Goal: Book appointment/travel/reservation

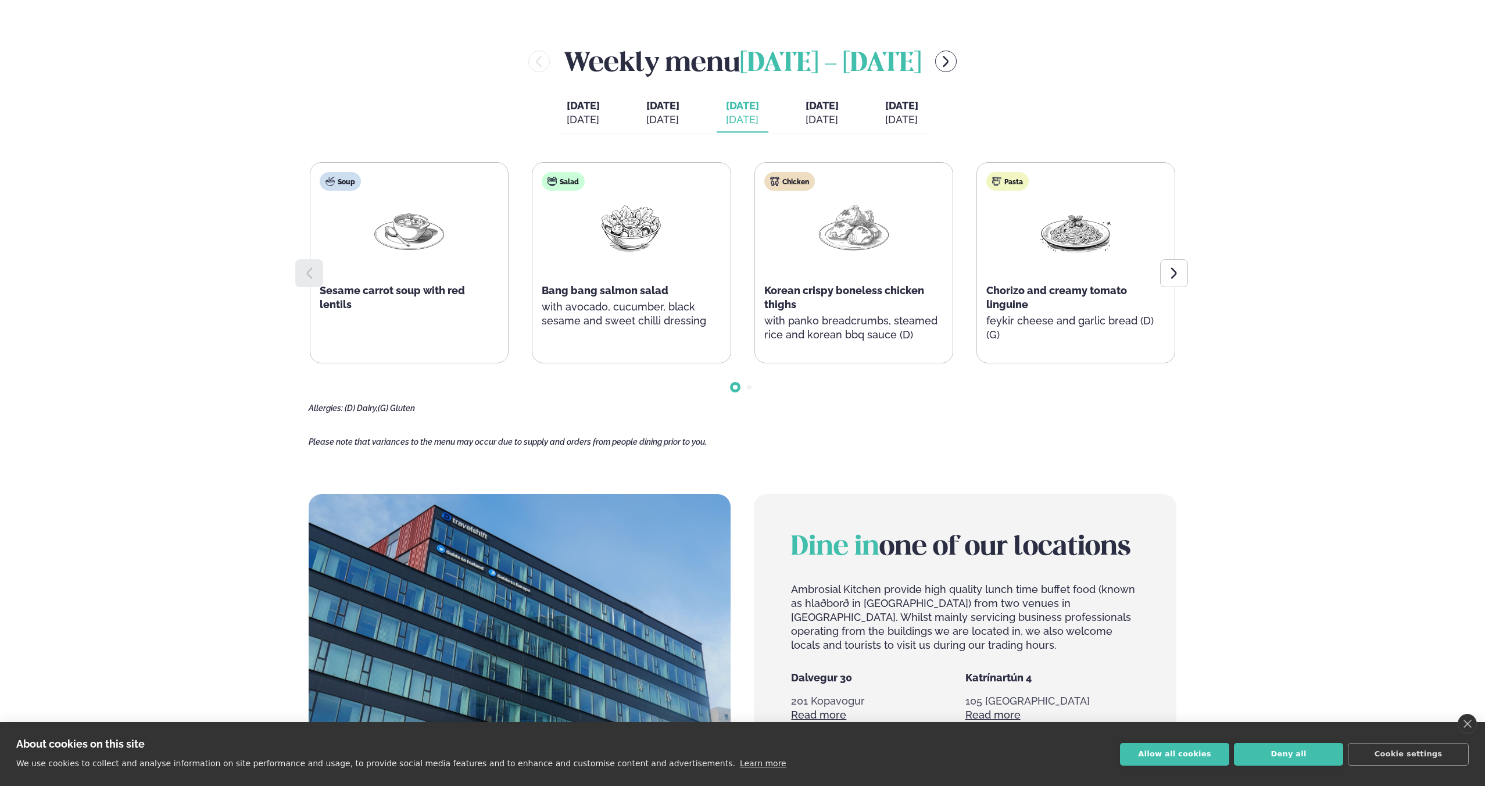
scroll to position [653, 0]
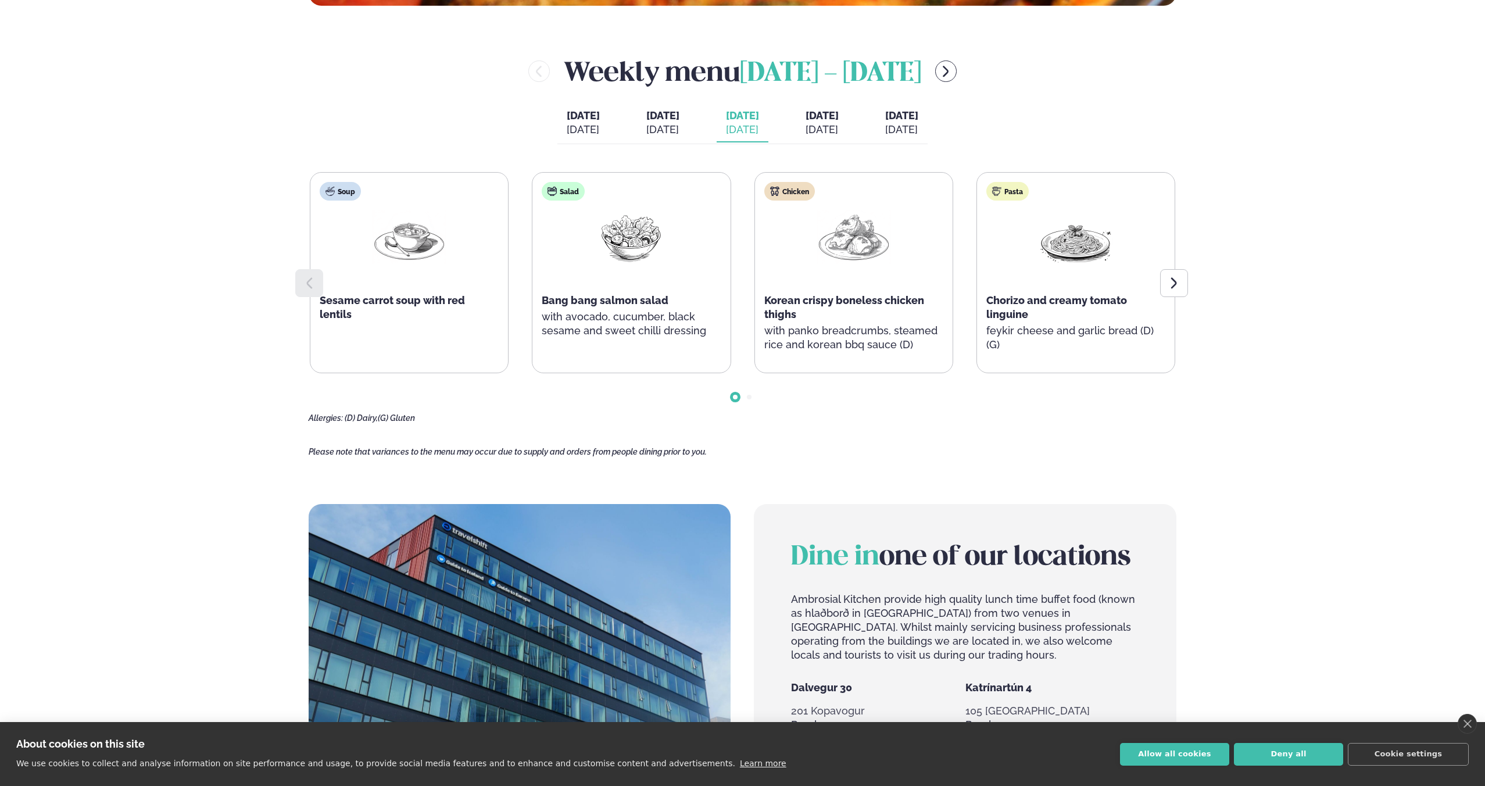
click at [839, 132] on div "[DATE]" at bounding box center [822, 130] width 33 height 14
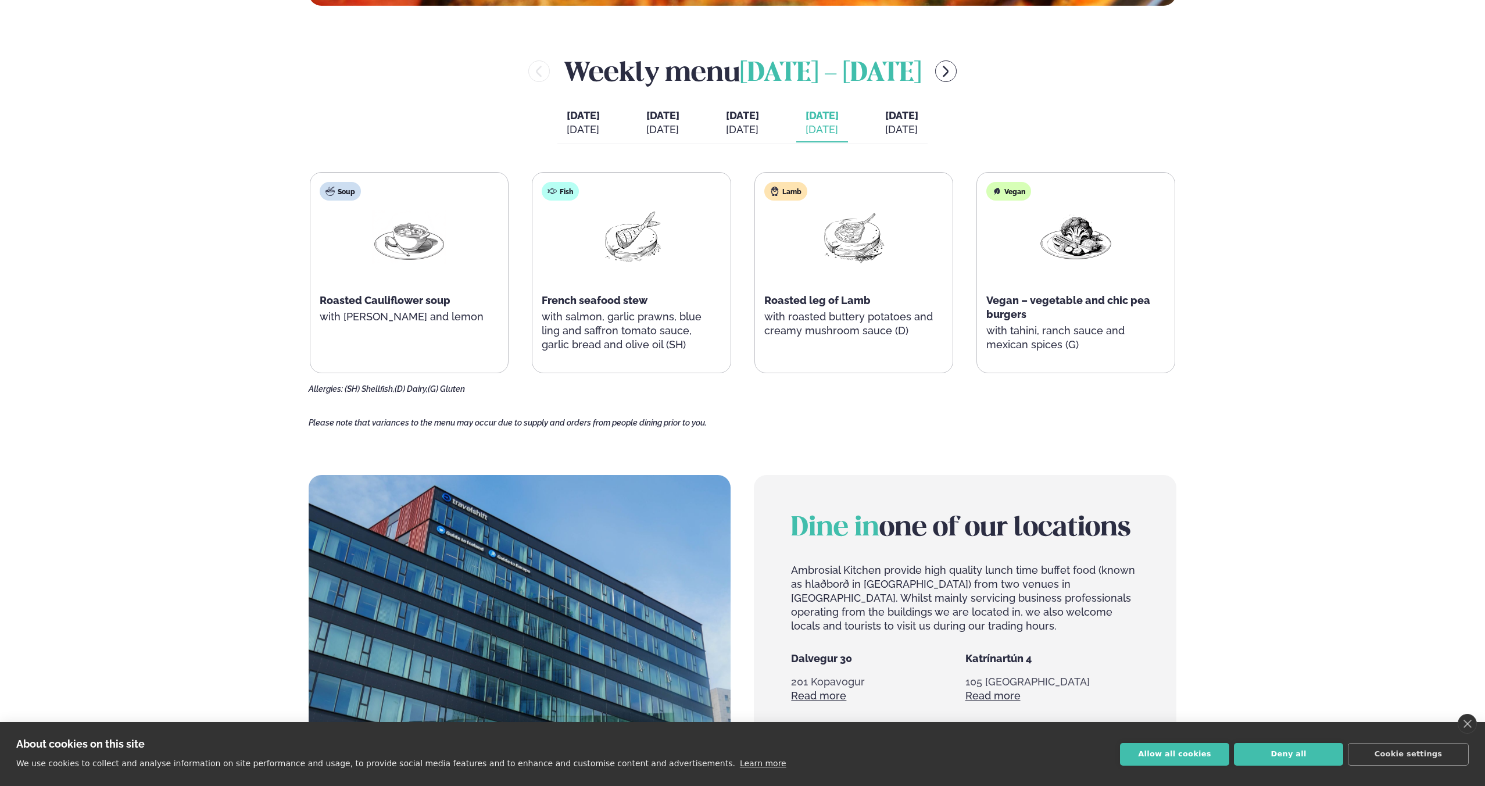
click at [900, 121] on button "[DATE] [DATE]" at bounding box center [902, 123] width 52 height 38
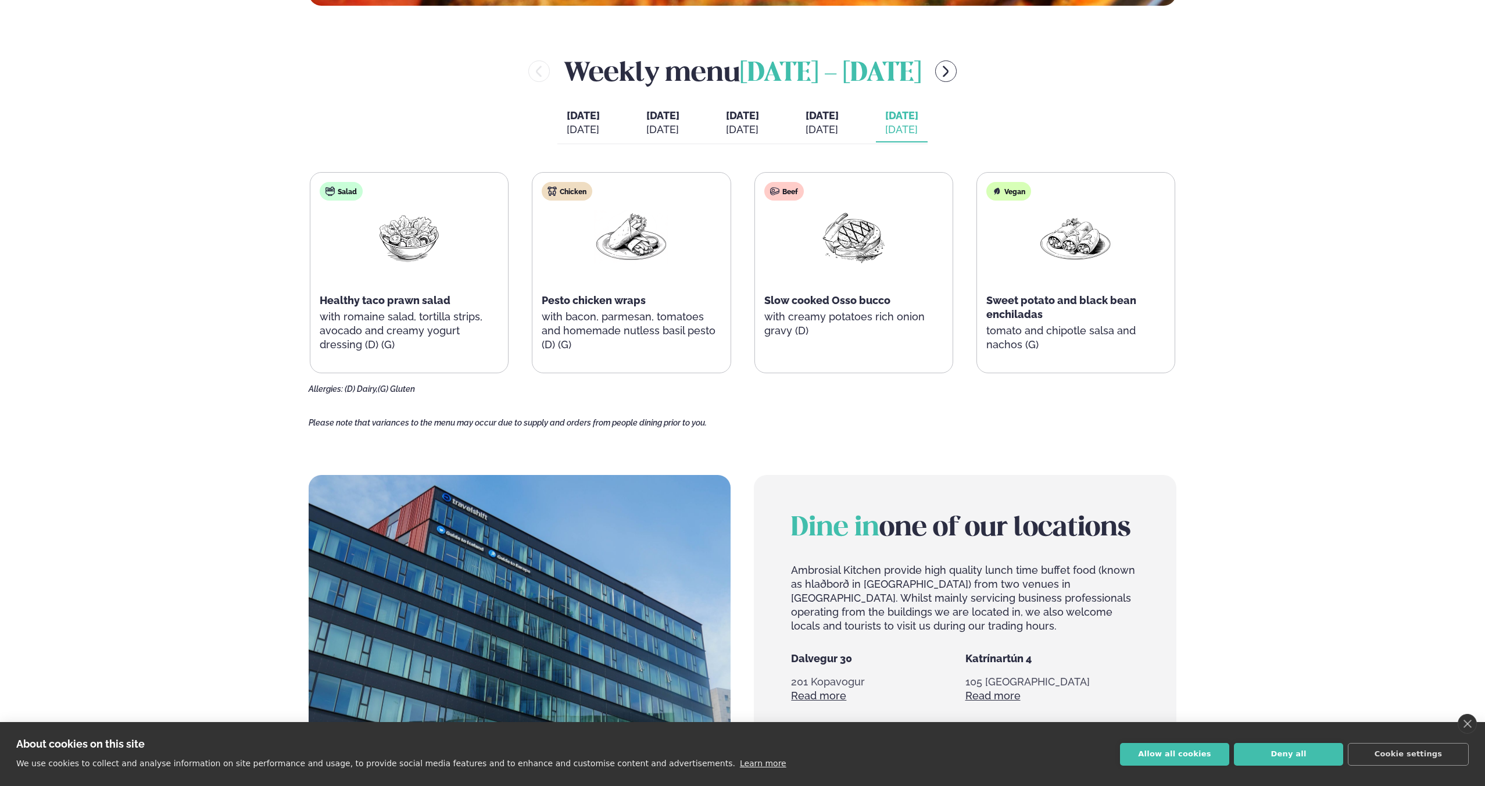
click at [754, 131] on div "[DATE]" at bounding box center [742, 130] width 33 height 14
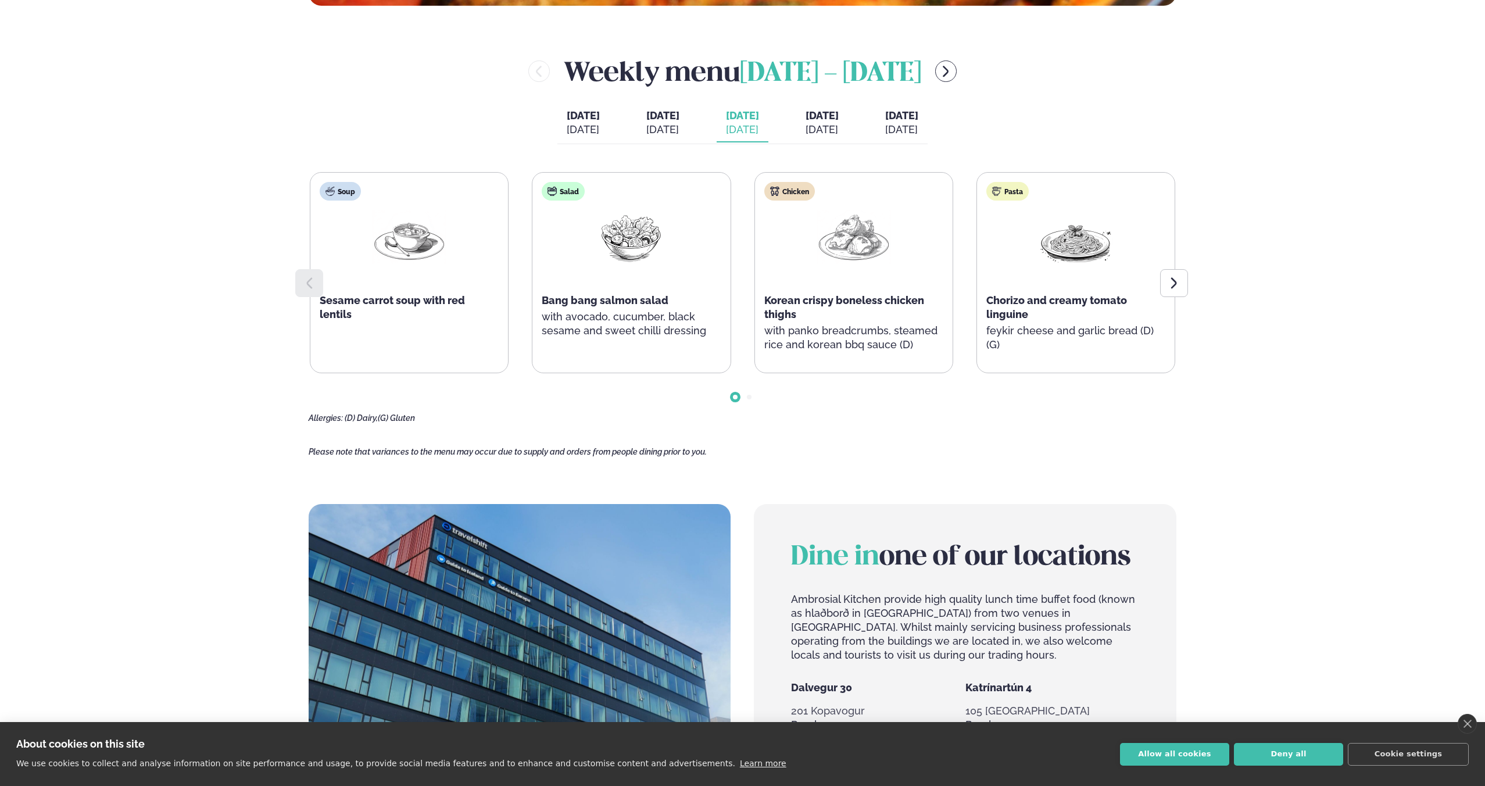
scroll to position [736, 0]
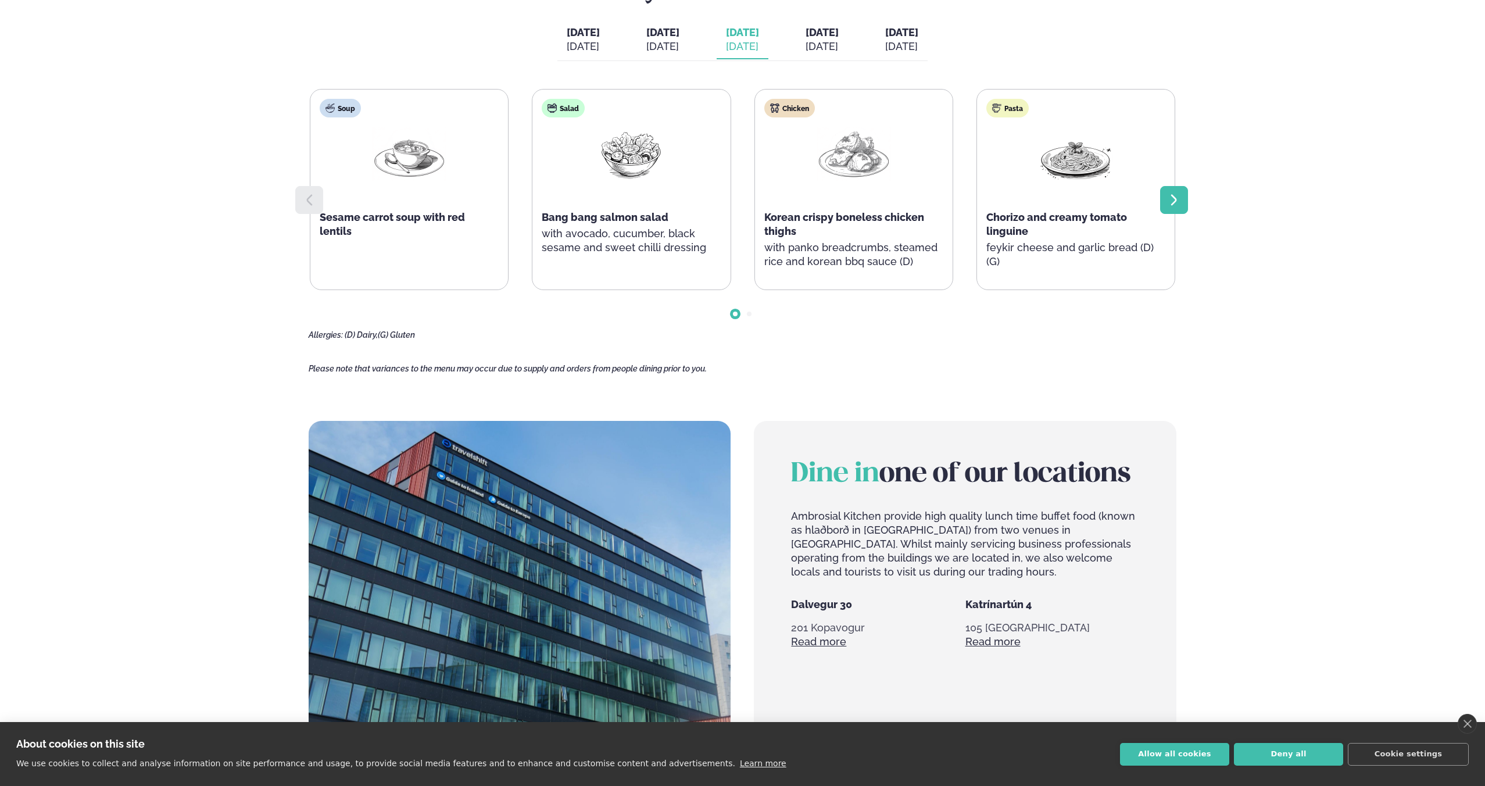
click at [1179, 202] on icon at bounding box center [1174, 200] width 14 height 14
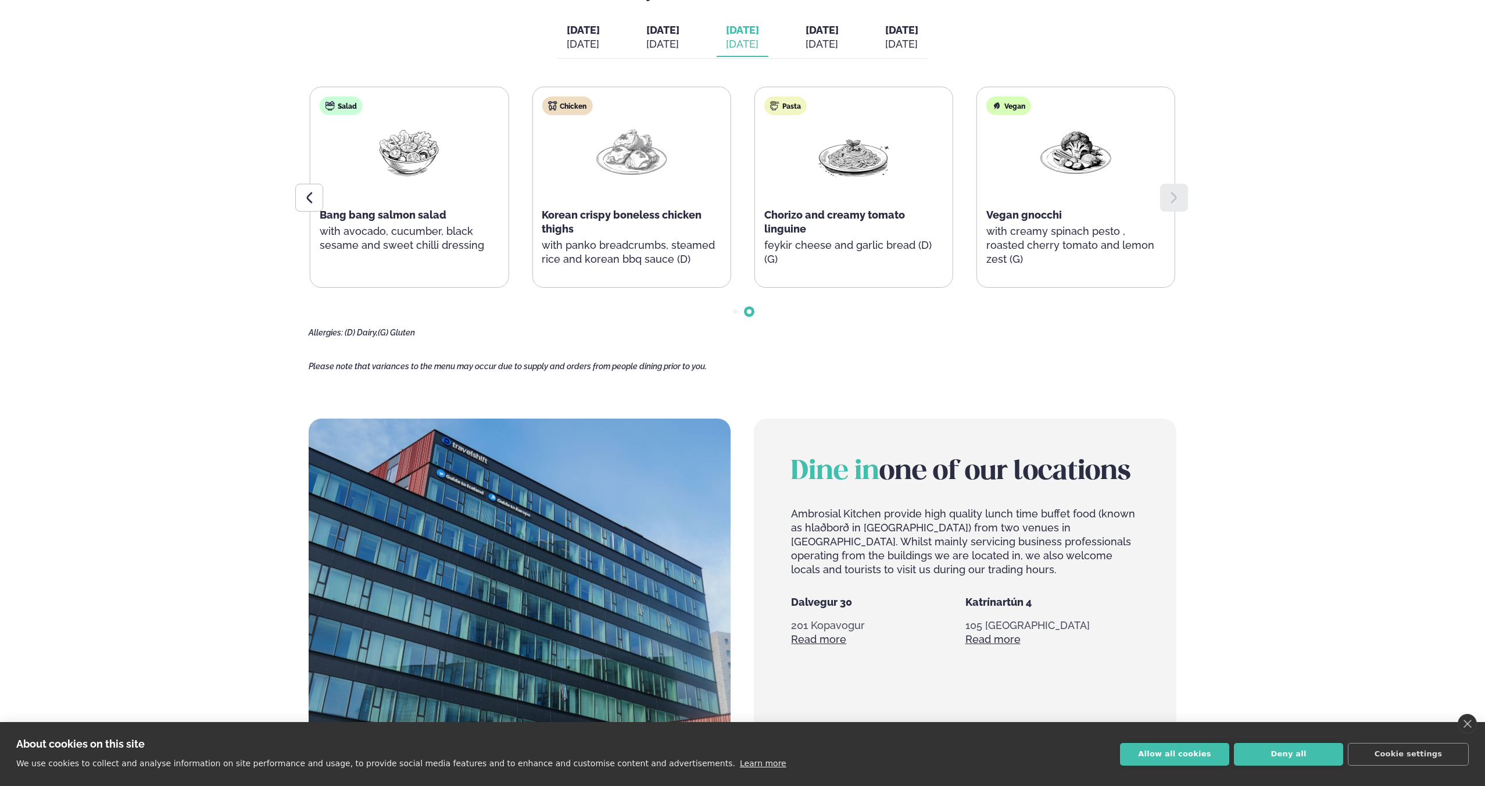
scroll to position [734, 0]
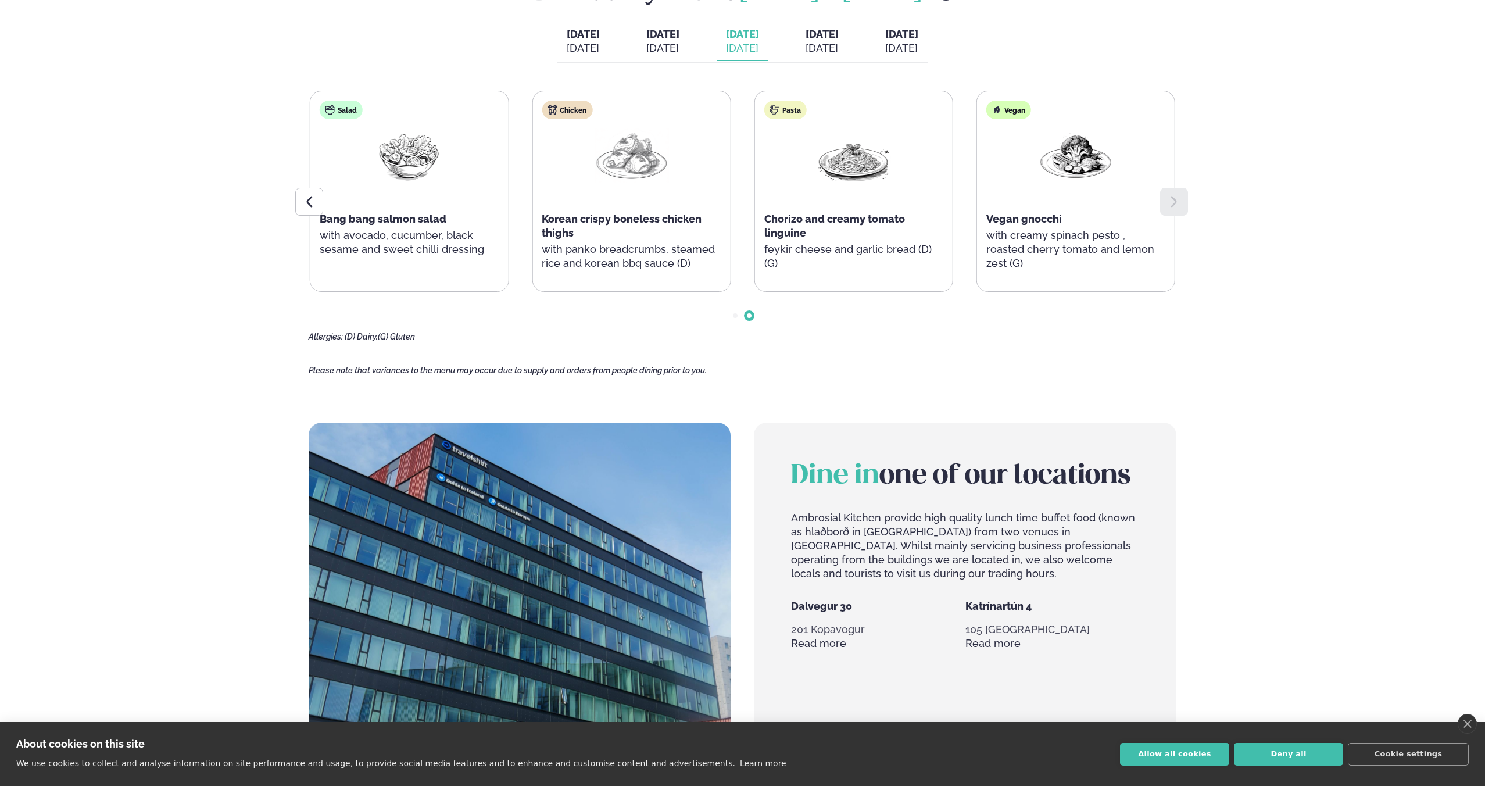
click at [831, 52] on div "[DATE]" at bounding box center [822, 48] width 33 height 14
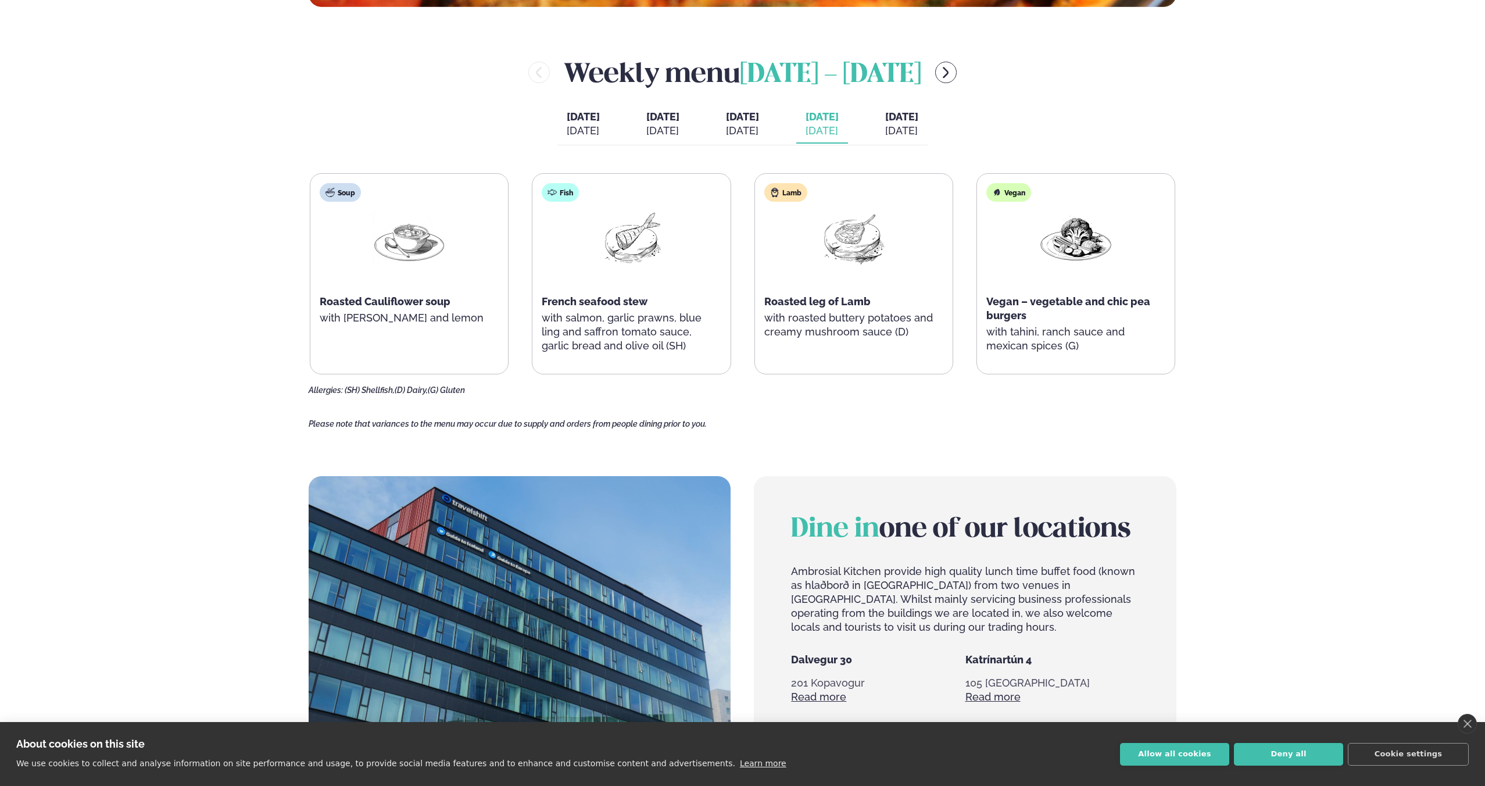
scroll to position [649, 0]
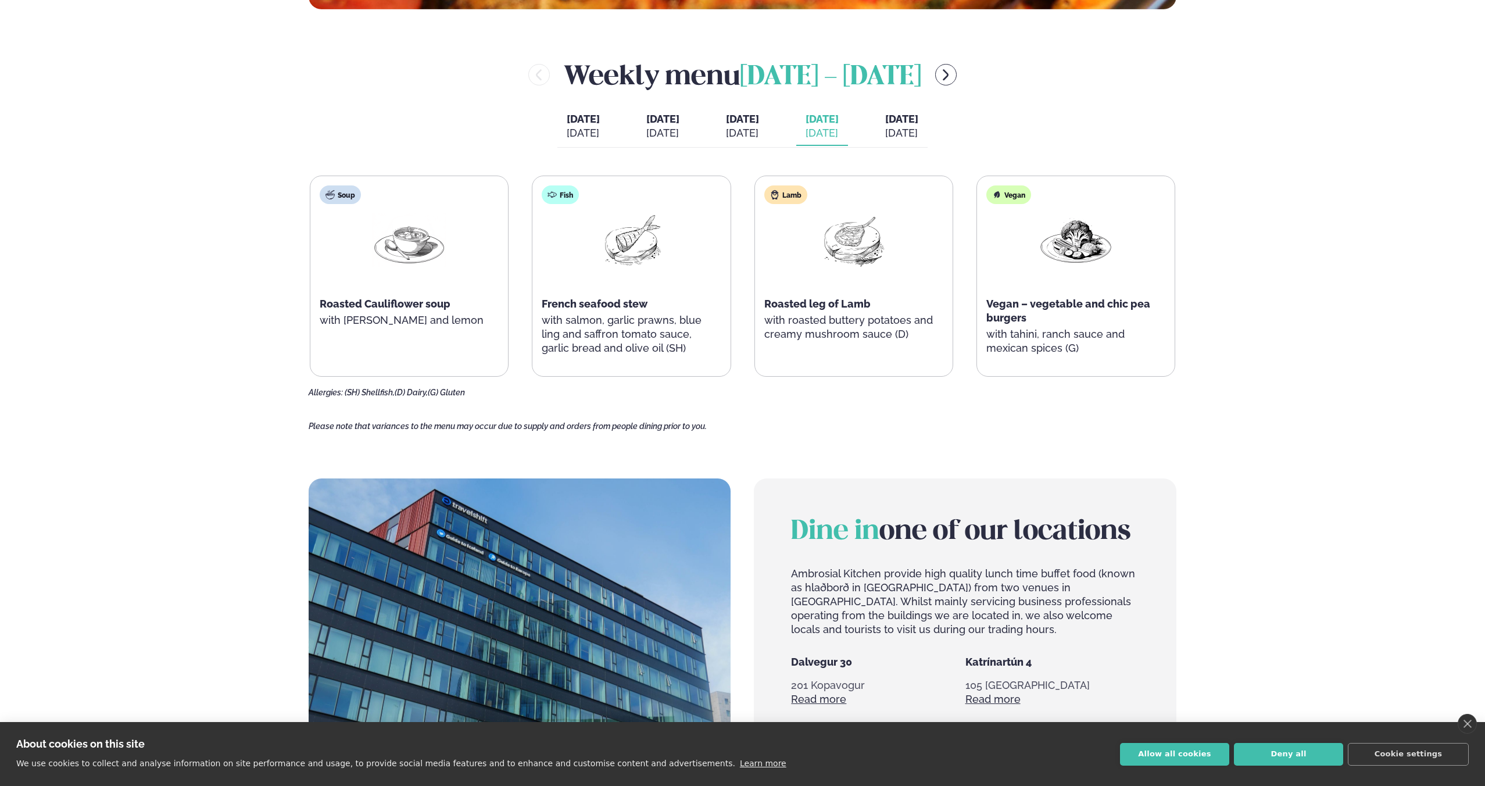
click at [902, 119] on span "[DATE]" at bounding box center [901, 119] width 33 height 12
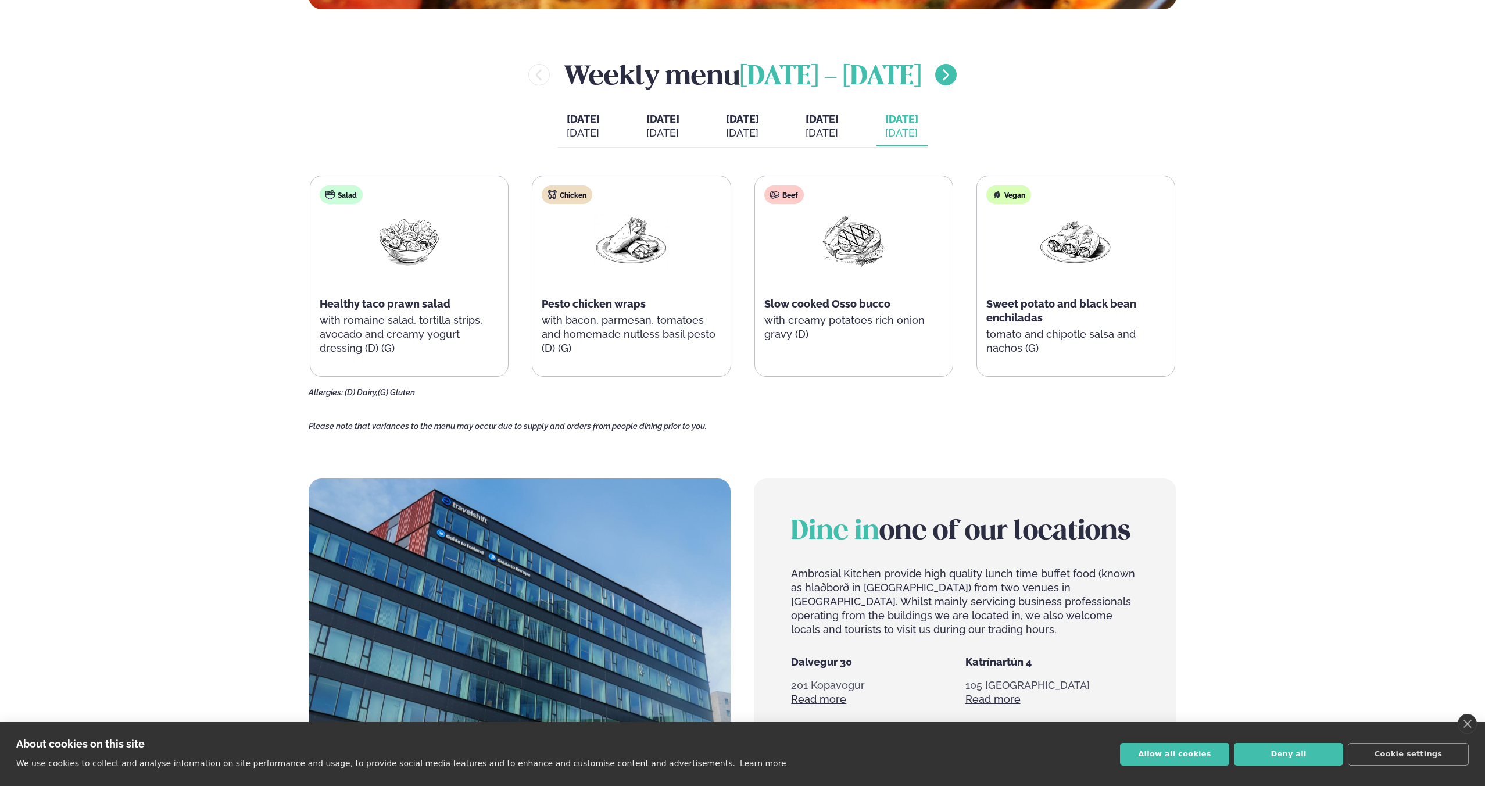
click at [957, 82] on button "menu-btn-right" at bounding box center [946, 75] width 22 height 22
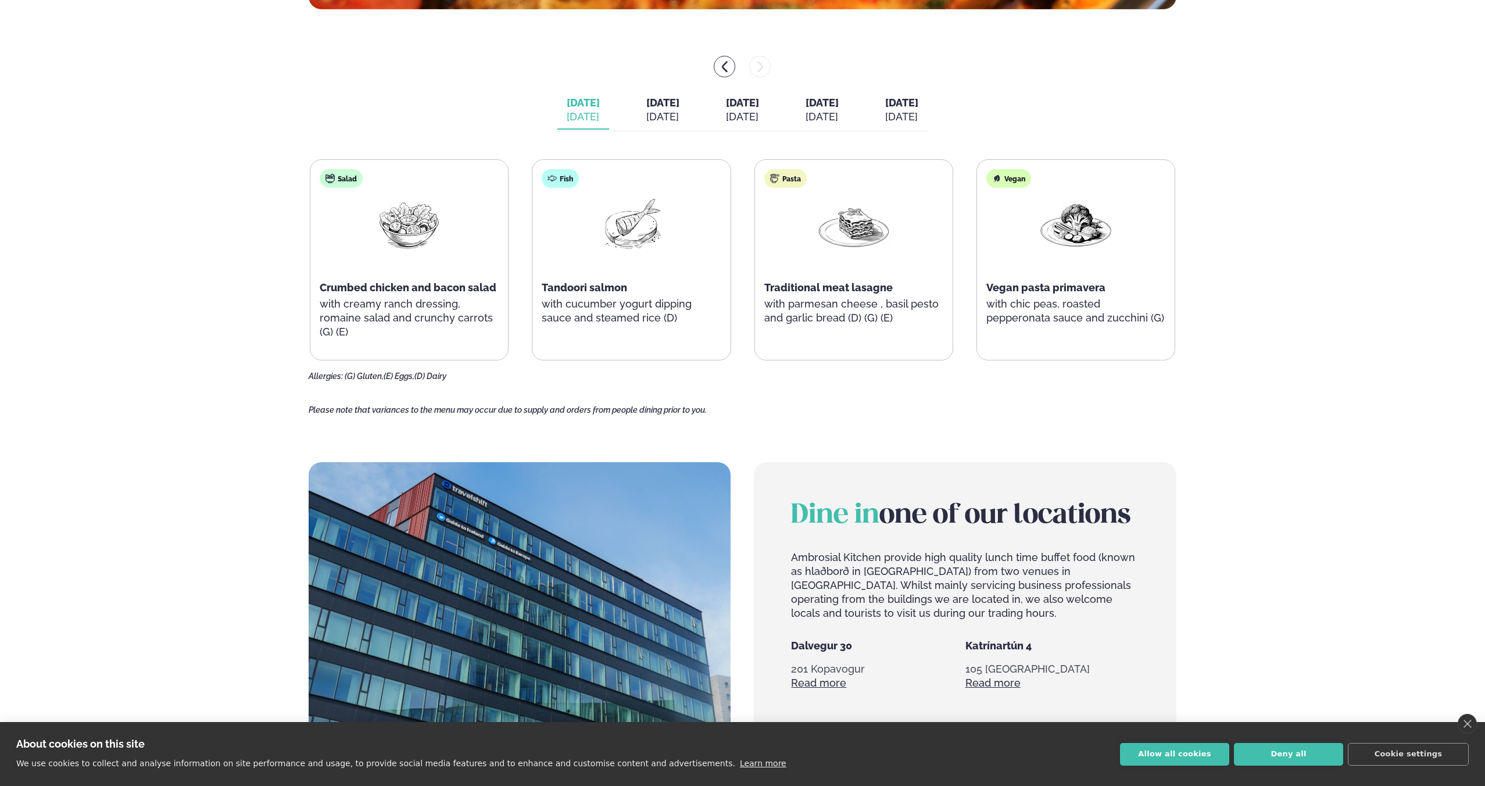
click at [609, 126] on div "[DATE] [DATE] [DATE] [DATE] [DATE] [DATE] [DATE] [DATE] [DATE] [DATE]" at bounding box center [742, 111] width 370 height 40
click at [646, 115] on div "[DATE]" at bounding box center [662, 117] width 33 height 14
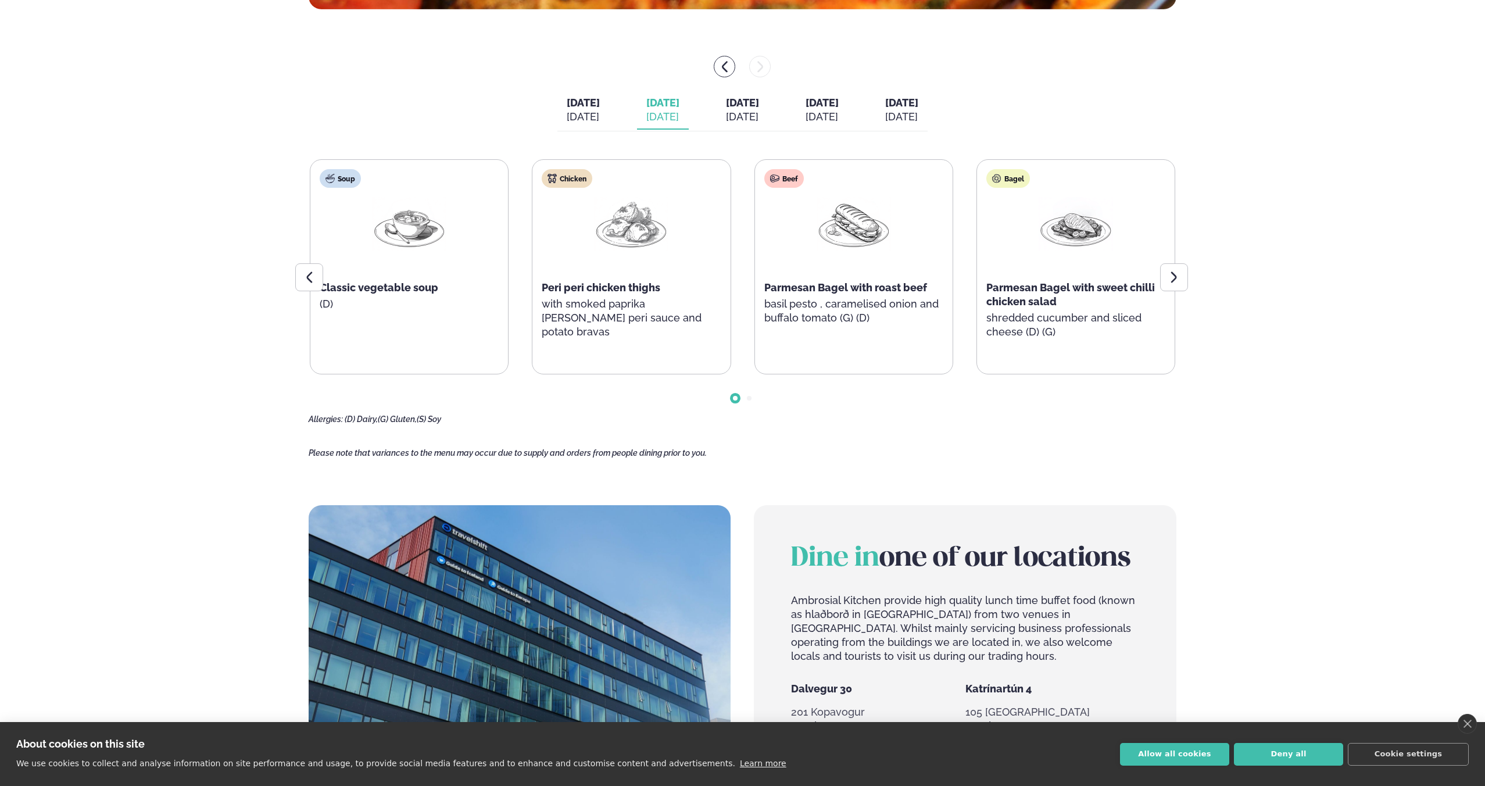
click at [557, 116] on button "[DATE] [DATE]" at bounding box center [583, 110] width 52 height 38
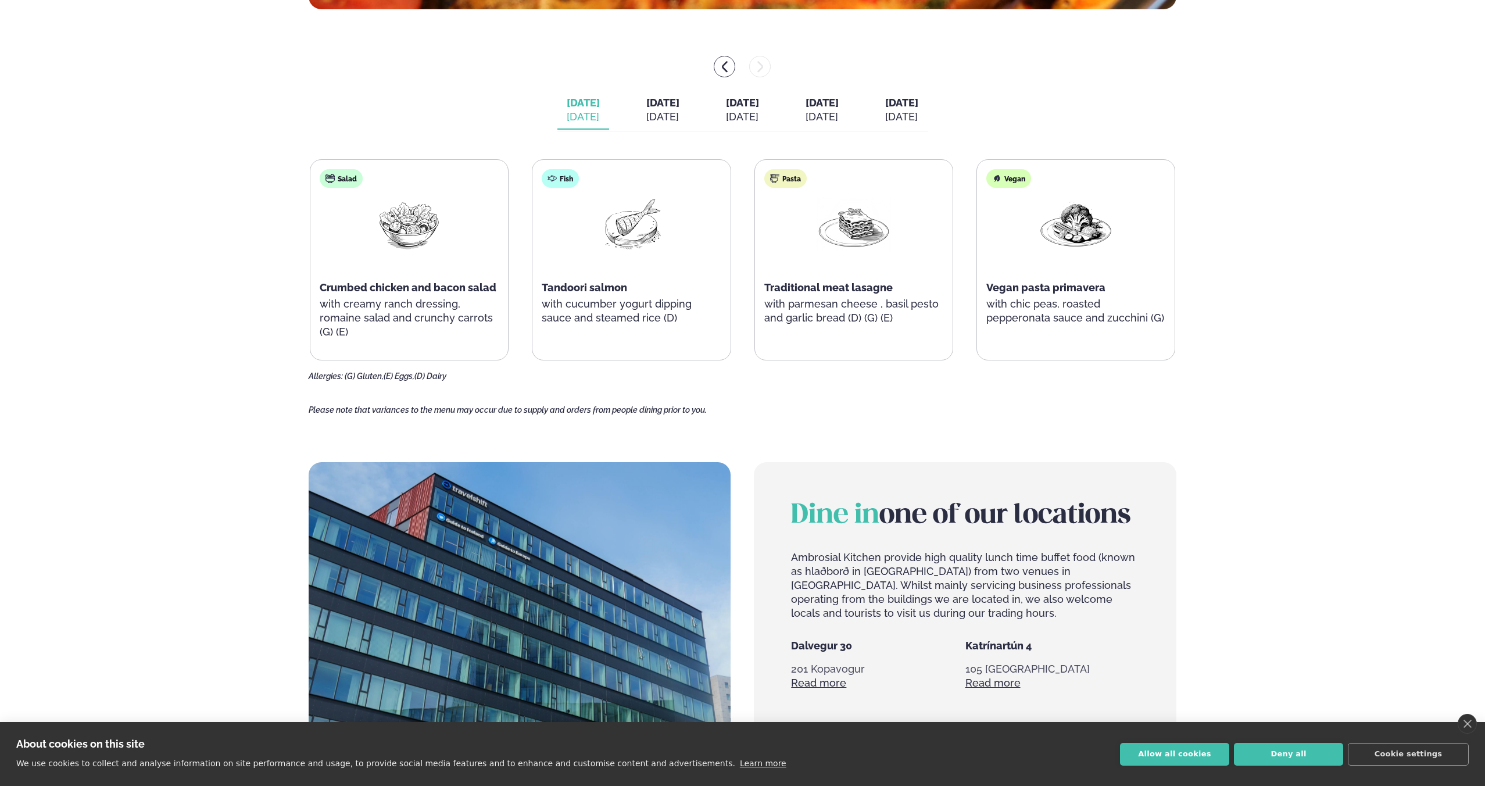
click at [646, 100] on span "[DATE]" at bounding box center [662, 102] width 33 height 12
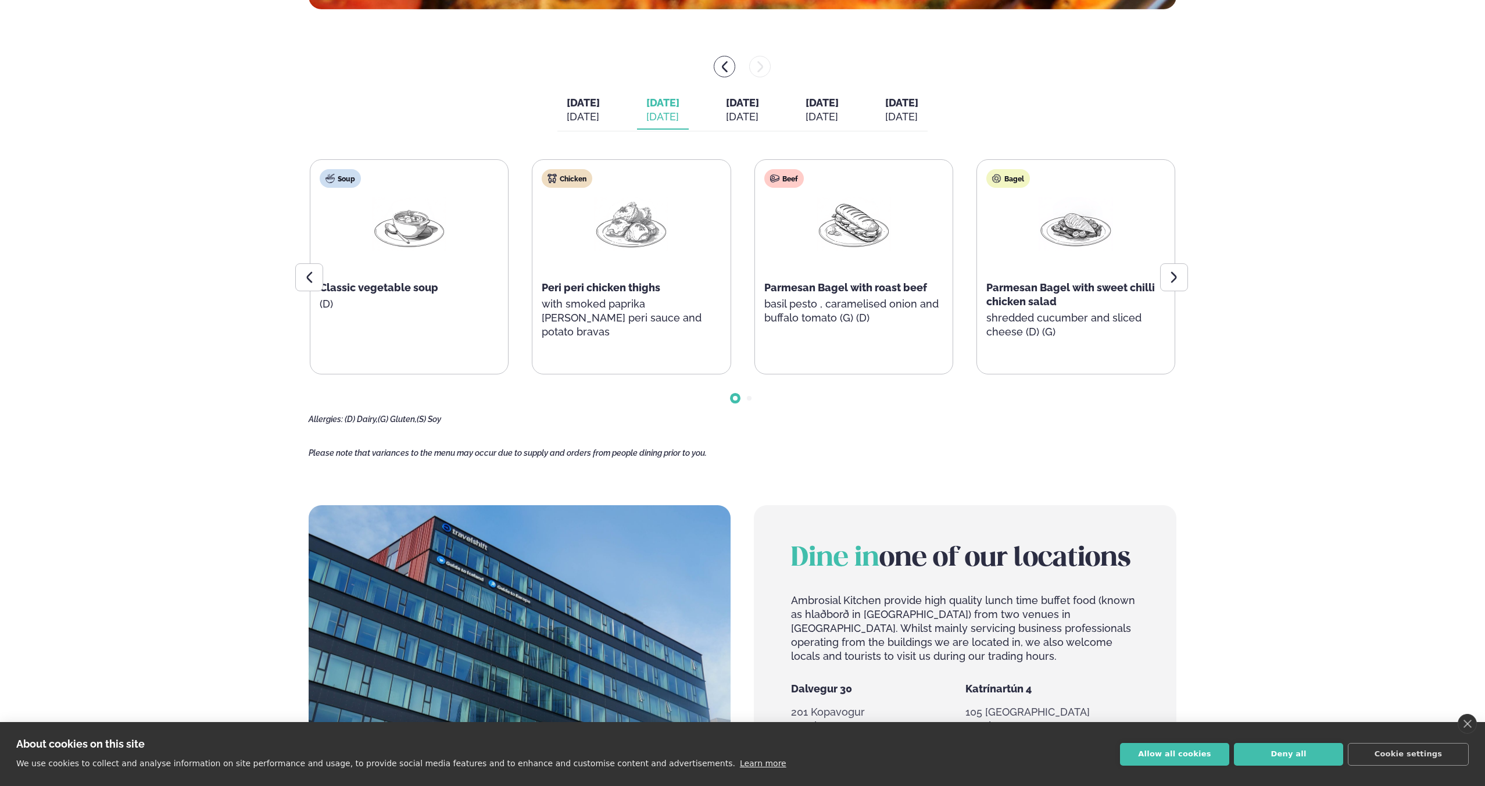
click at [717, 103] on button "[DATE] [DATE]" at bounding box center [743, 110] width 52 height 38
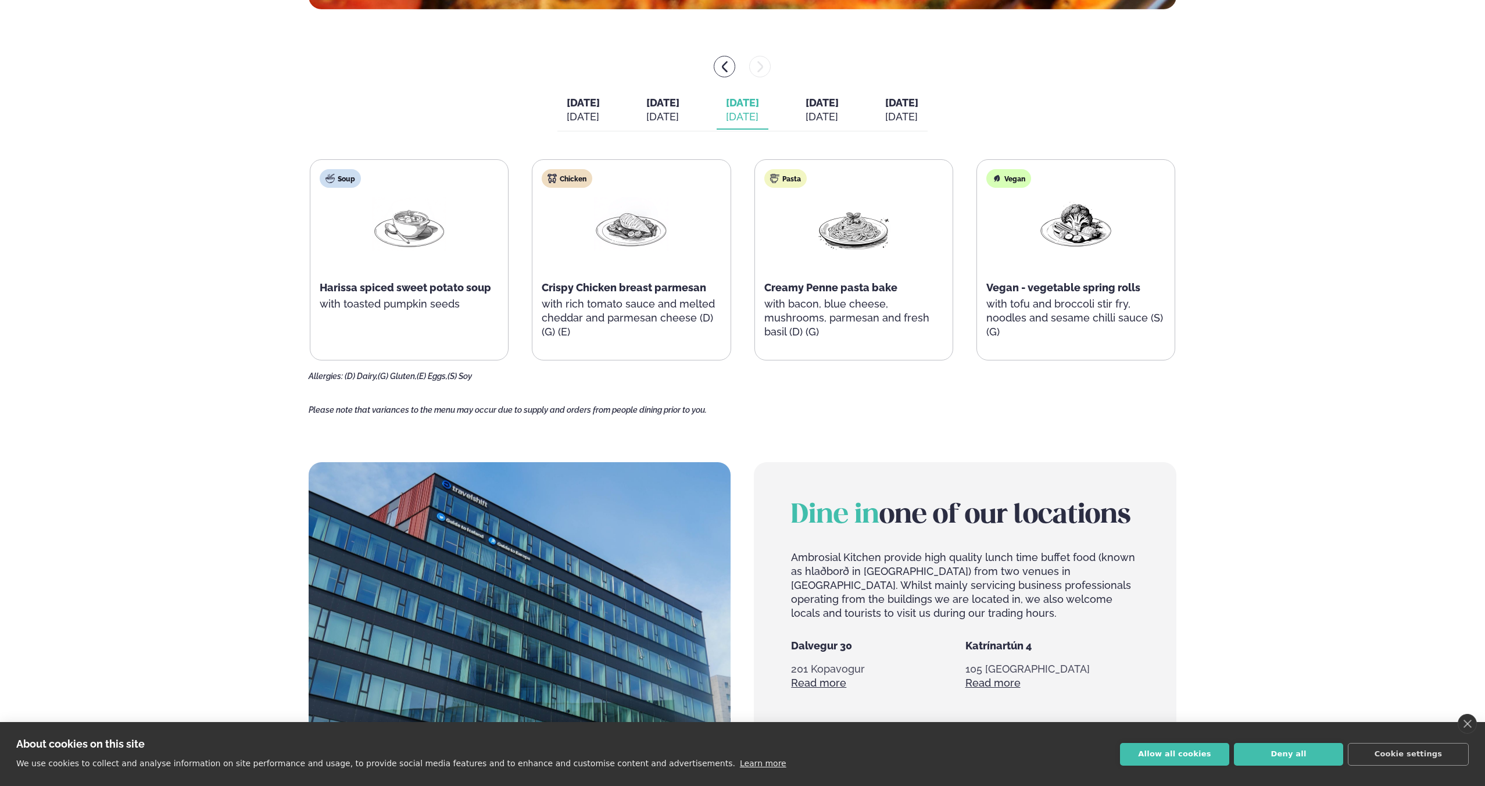
click at [825, 111] on div "[DATE]" at bounding box center [822, 117] width 33 height 14
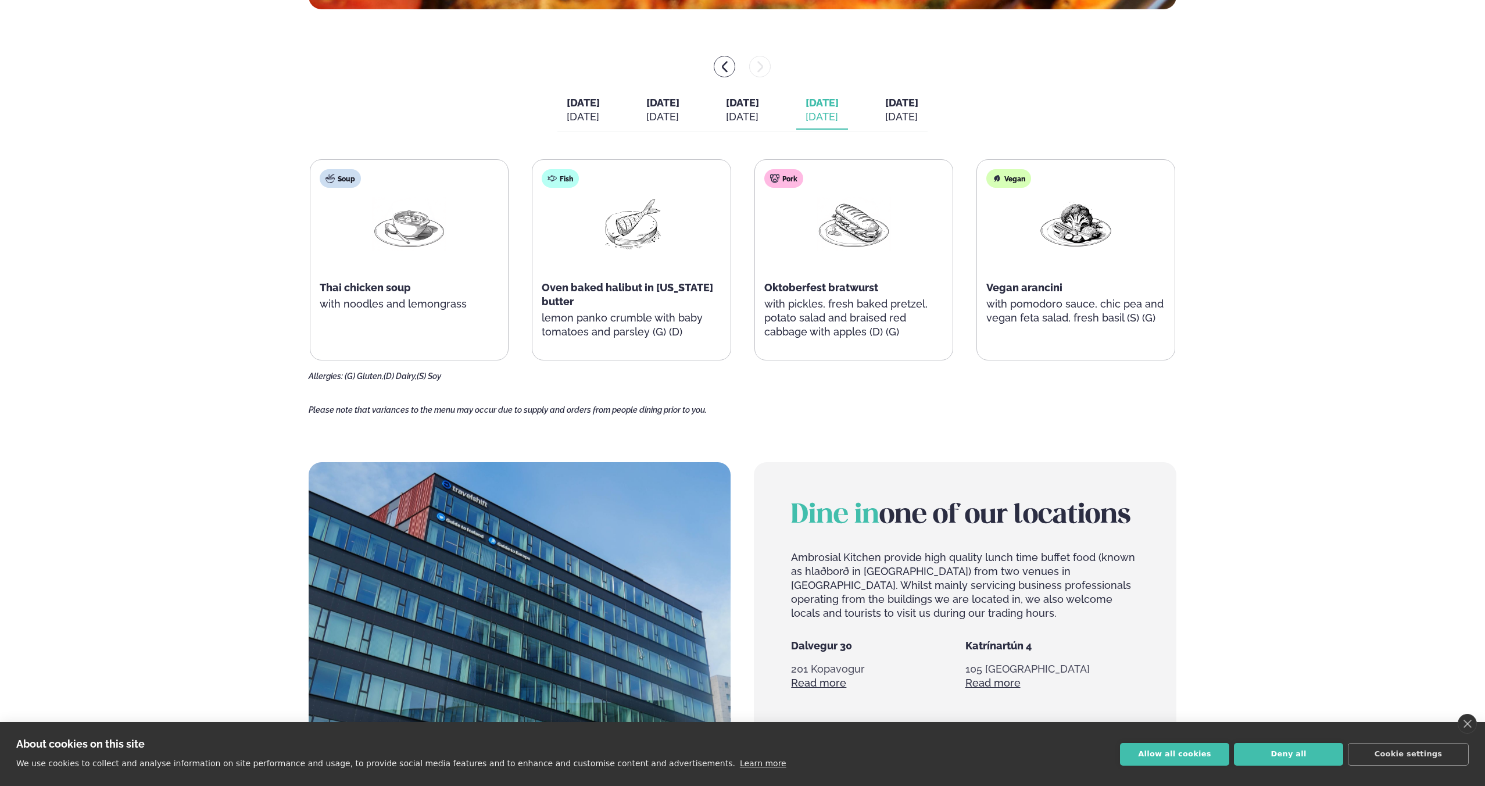
click at [827, 121] on div "[DATE]" at bounding box center [822, 117] width 33 height 14
click at [902, 105] on div "[DATE] [DATE] [DATE] [DATE] [DATE] [DATE] [DATE] [DATE] [DATE] [DATE]" at bounding box center [742, 111] width 370 height 40
click at [918, 103] on span "[DATE]" at bounding box center [901, 102] width 33 height 12
